Goal: Information Seeking & Learning: Stay updated

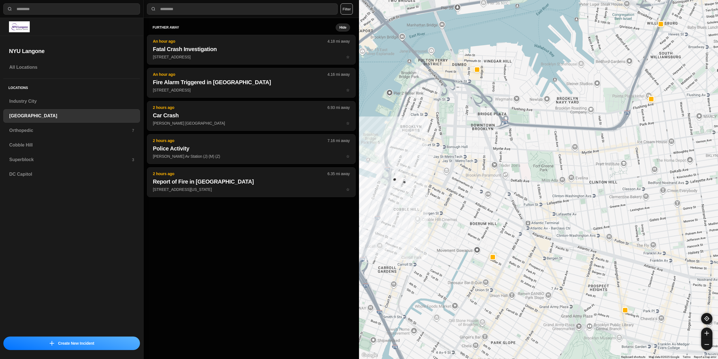
select select "*"
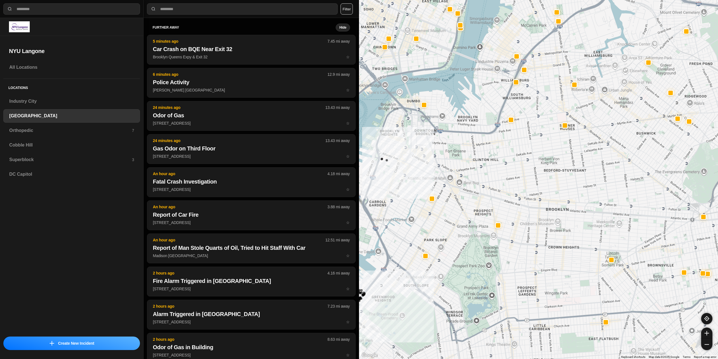
click at [31, 118] on h3 "[GEOGRAPHIC_DATA]" at bounding box center [71, 116] width 125 height 7
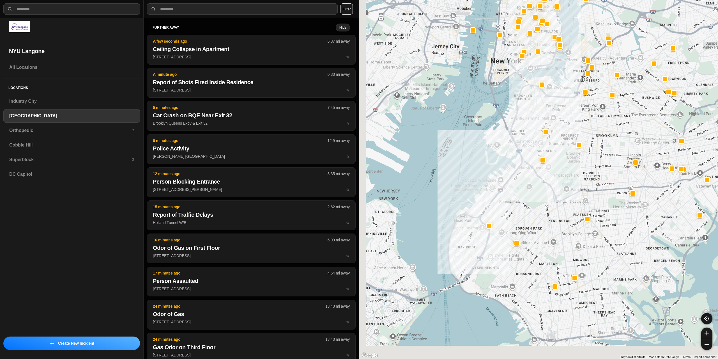
drag, startPoint x: 409, startPoint y: 226, endPoint x: 524, endPoint y: 146, distance: 140.4
click at [524, 137] on div at bounding box center [538, 179] width 359 height 359
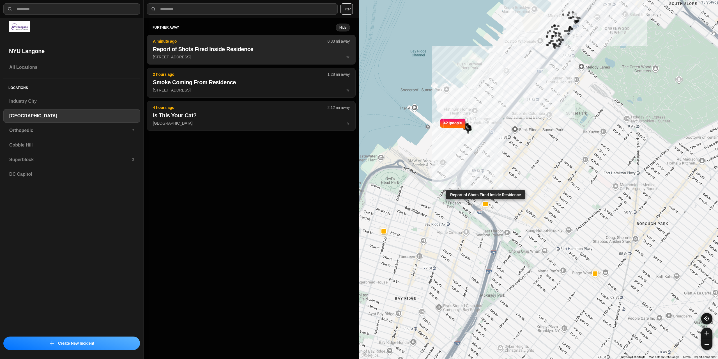
click at [250, 58] on p "[STREET_ADDRESS] ☆" at bounding box center [251, 57] width 197 height 6
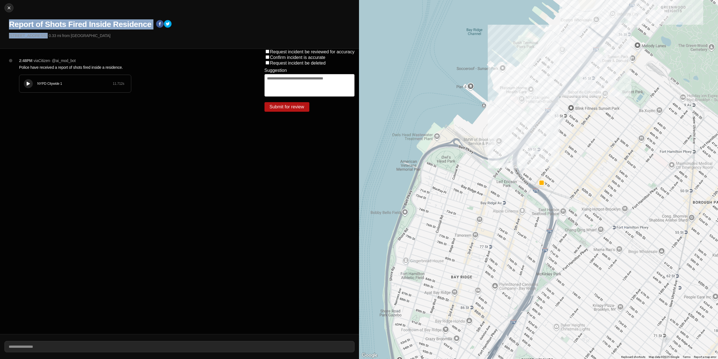
drag, startPoint x: 32, startPoint y: 35, endPoint x: 4, endPoint y: 22, distance: 30.4
click at [4, 22] on div "Close Report of Shots Fired Inside Residence [STREET_ADDRESS] · 0.33 mi from [G…" at bounding box center [179, 24] width 359 height 49
copy div "Report of Shots Fired Inside Residence [STREET_ADDRESS]"
drag, startPoint x: 8, startPoint y: 8, endPoint x: -12, endPoint y: 35, distance: 33.8
click at [10, 10] on img at bounding box center [9, 8] width 6 height 6
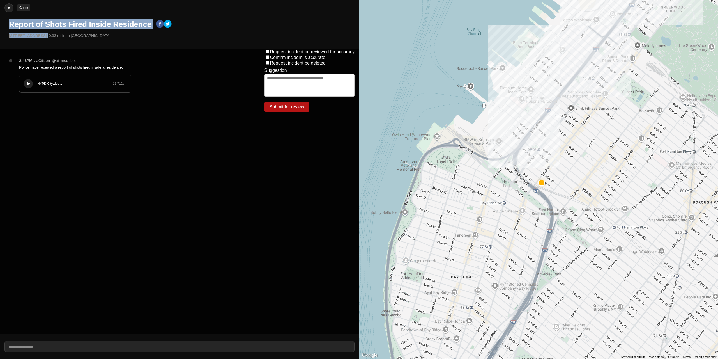
select select "*"
